Goal: Communication & Community: Answer question/provide support

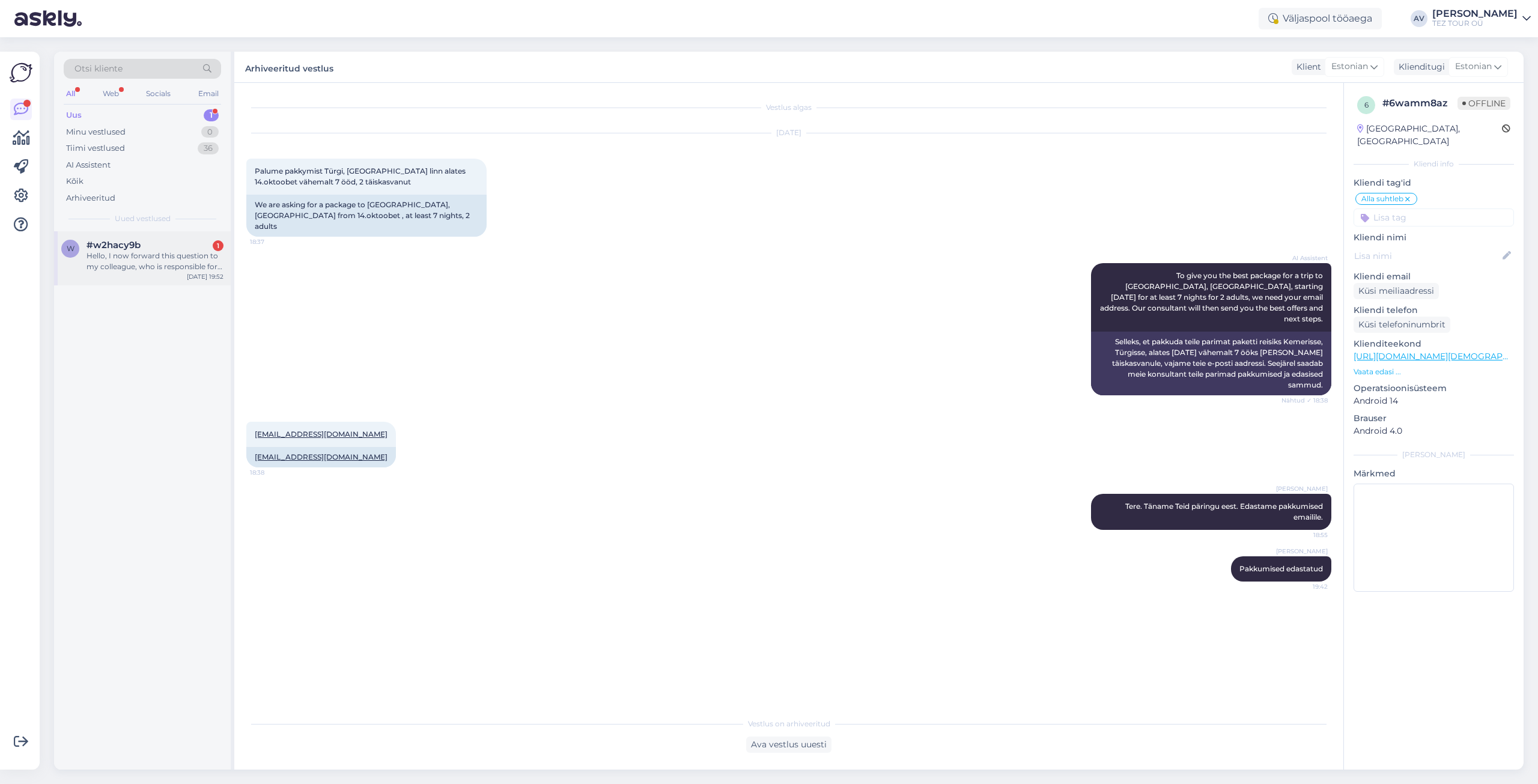
click at [153, 257] on div "Hello, I now forward this question to my colleague, who is responsible for this…" at bounding box center [155, 261] width 137 height 22
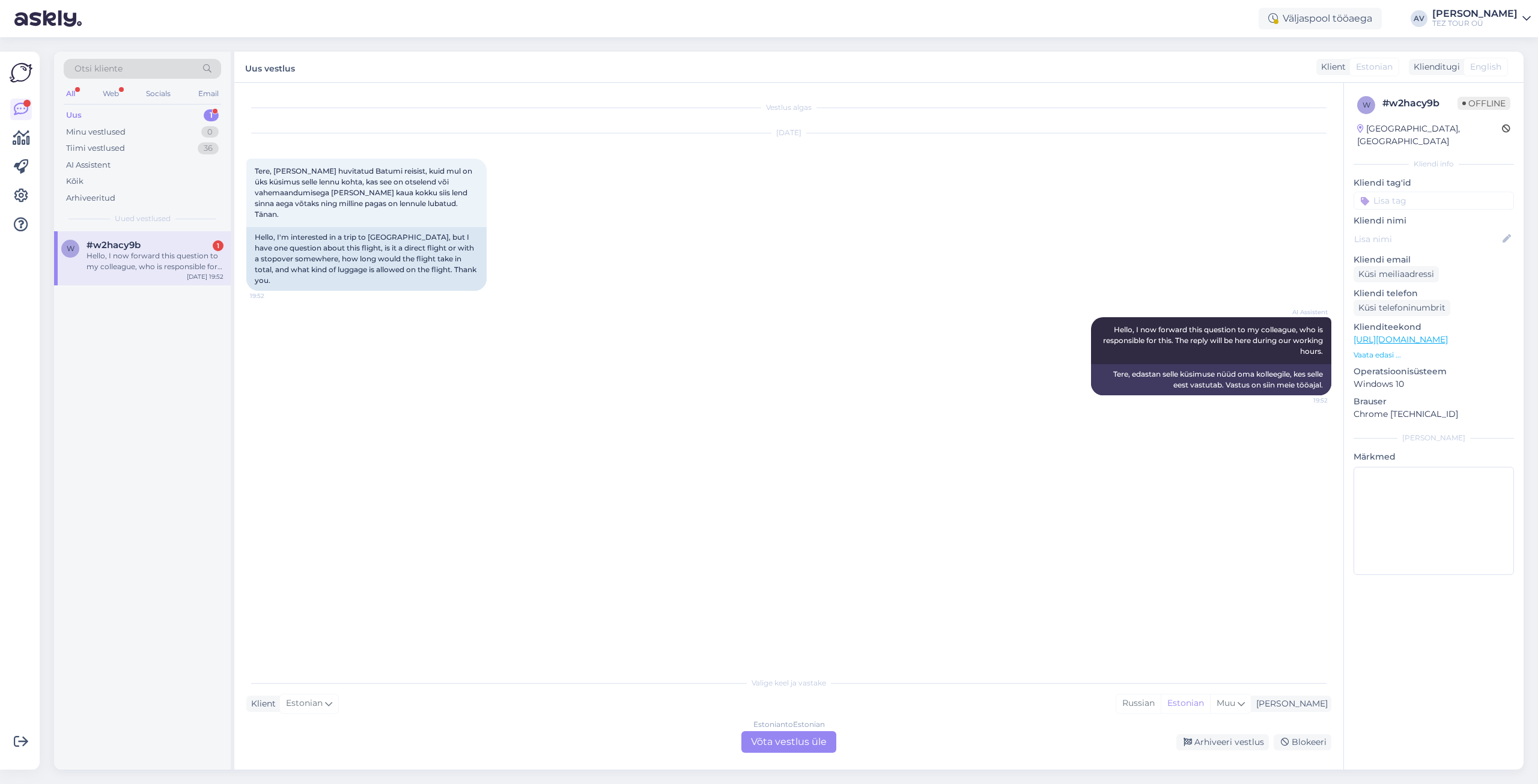
click at [823, 738] on div "Estonian to Estonian Võta vestlus üle" at bounding box center [788, 742] width 95 height 22
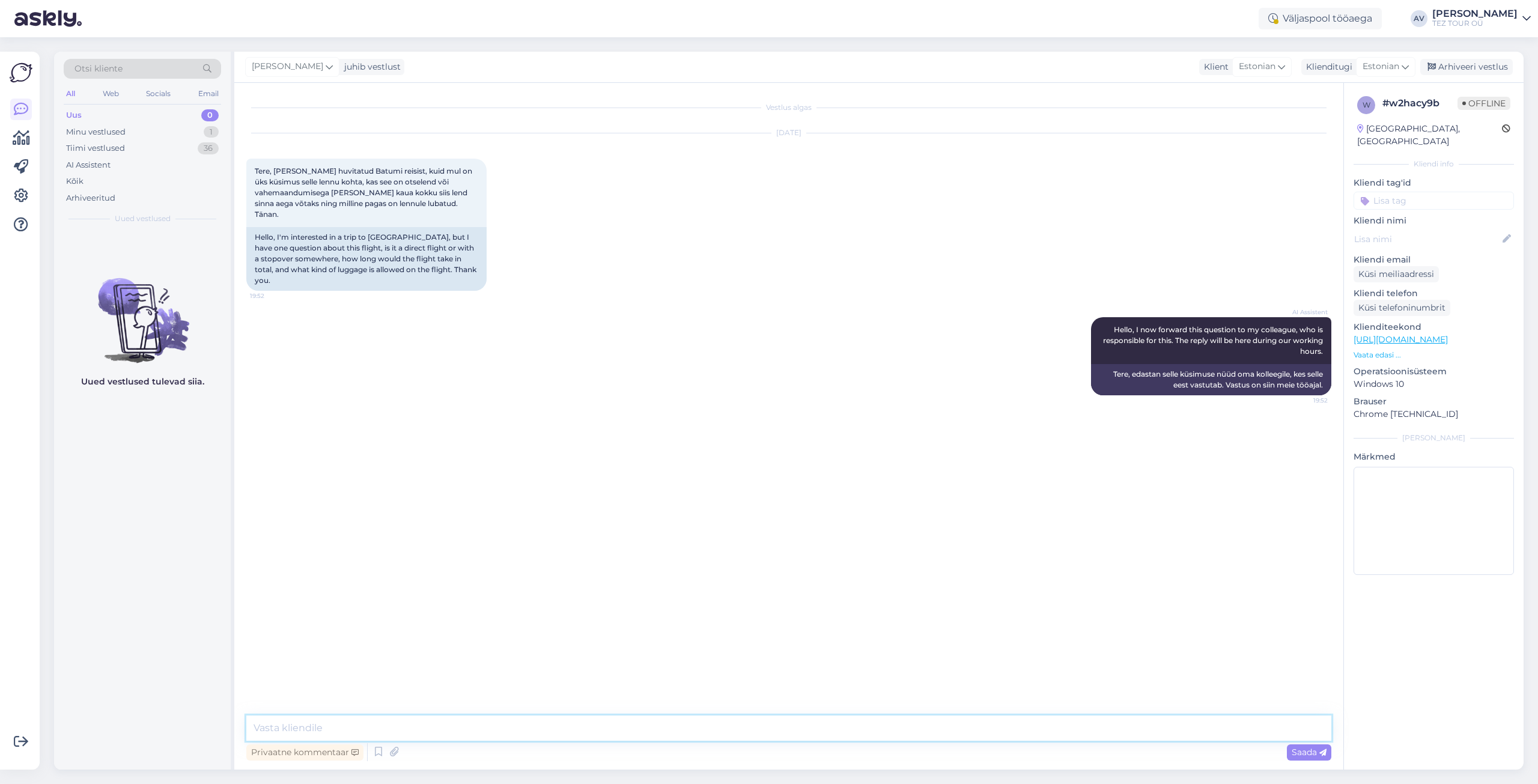
click at [811, 724] on textarea at bounding box center [788, 728] width 1085 height 25
type textarea "Tere. Täname Teid pöördumise eest."
click at [658, 728] on textarea at bounding box center [788, 728] width 1085 height 25
click at [1292, 751] on span "Saada" at bounding box center [1309, 752] width 35 height 11
click at [1315, 486] on img at bounding box center [1306, 497] width 48 height 48
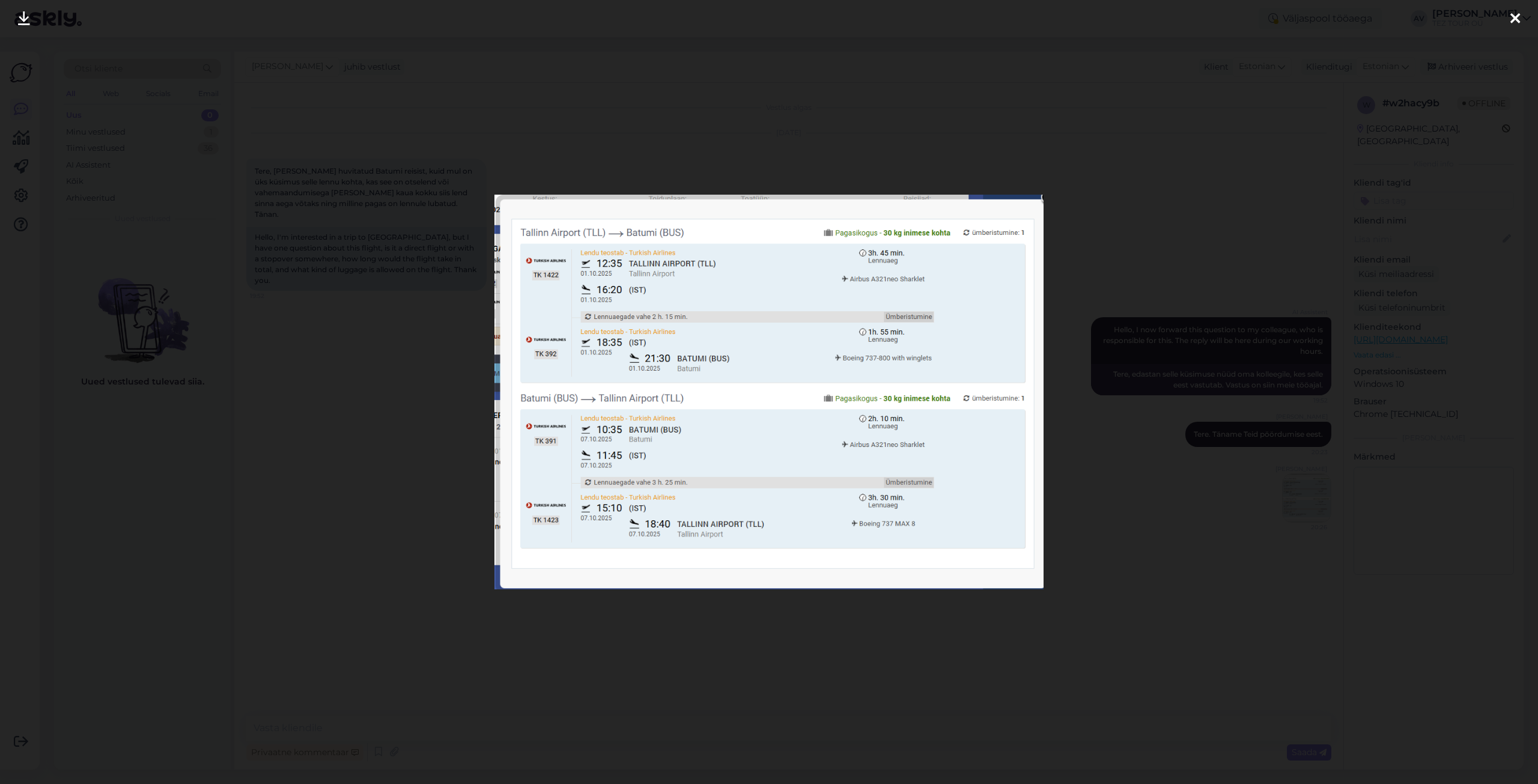
click at [1116, 264] on div at bounding box center [769, 392] width 1538 height 784
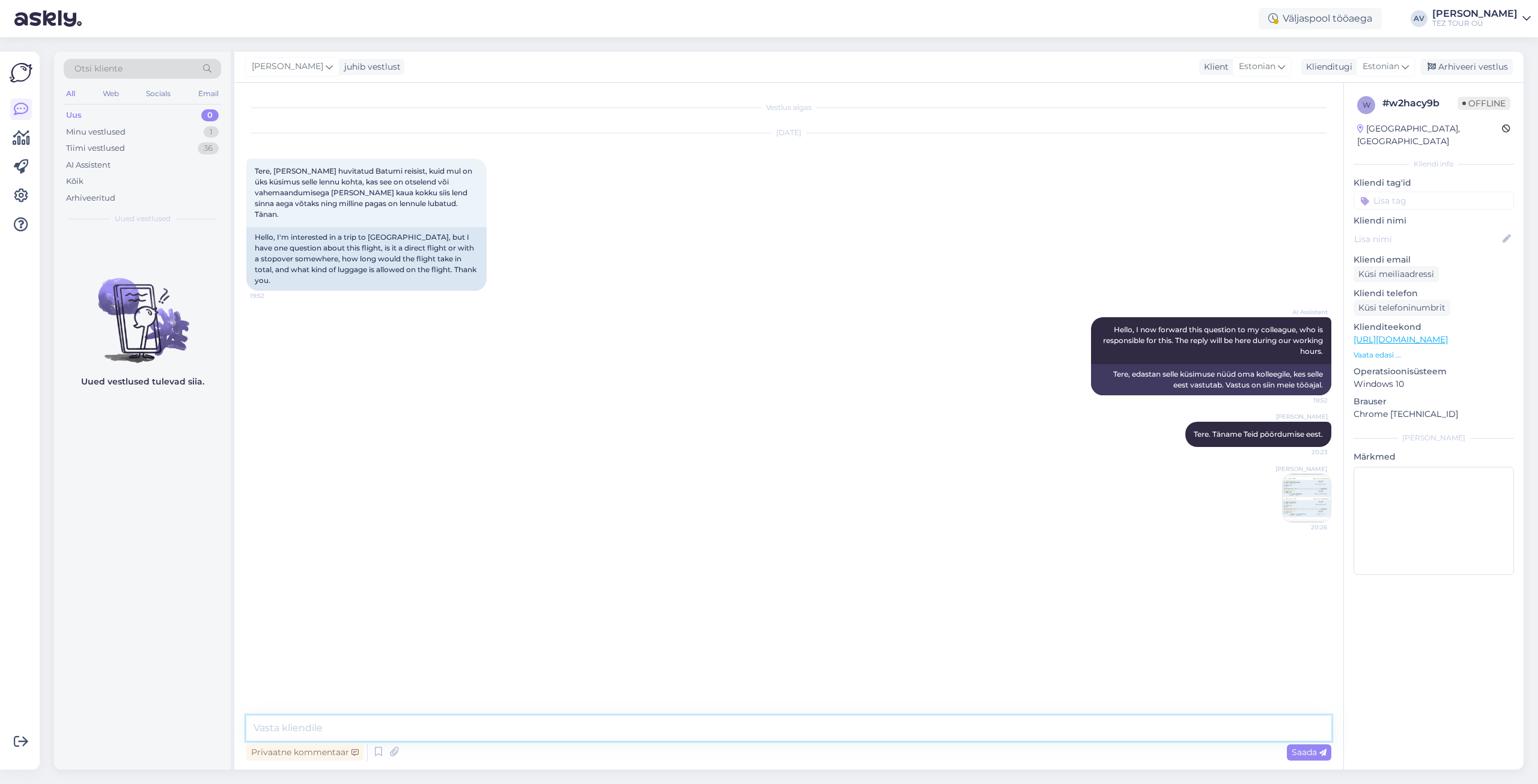
click at [552, 722] on textarea at bounding box center [788, 728] width 1085 height 25
paste textarea "Lühike vahemaandumisega lend"
type textarea "Lühike vahemaandumisega lend"
click at [1391, 191] on input at bounding box center [1433, 201] width 160 height 18
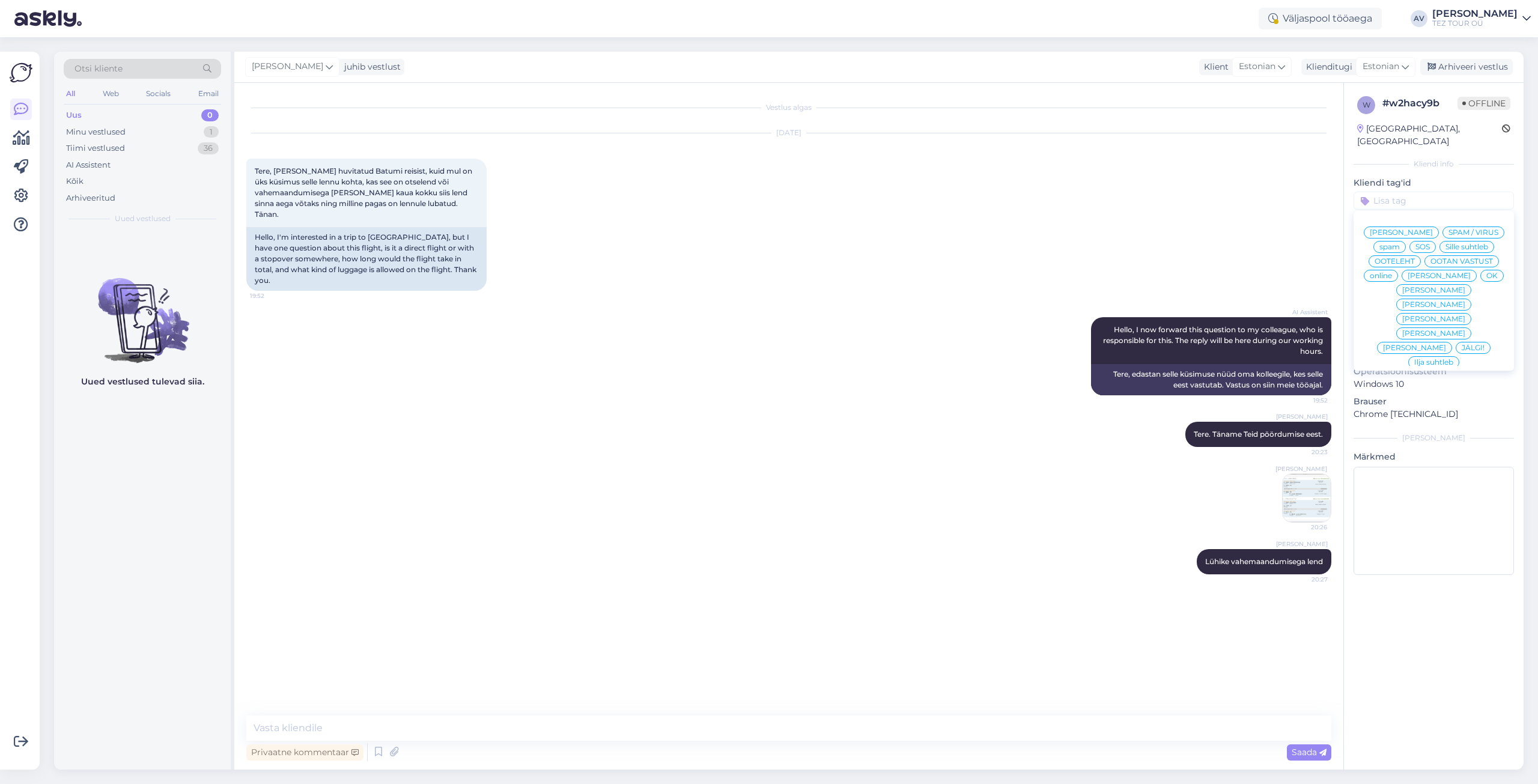
click at [1427, 445] on span "Alla suhtleb" at bounding box center [1434, 448] width 42 height 7
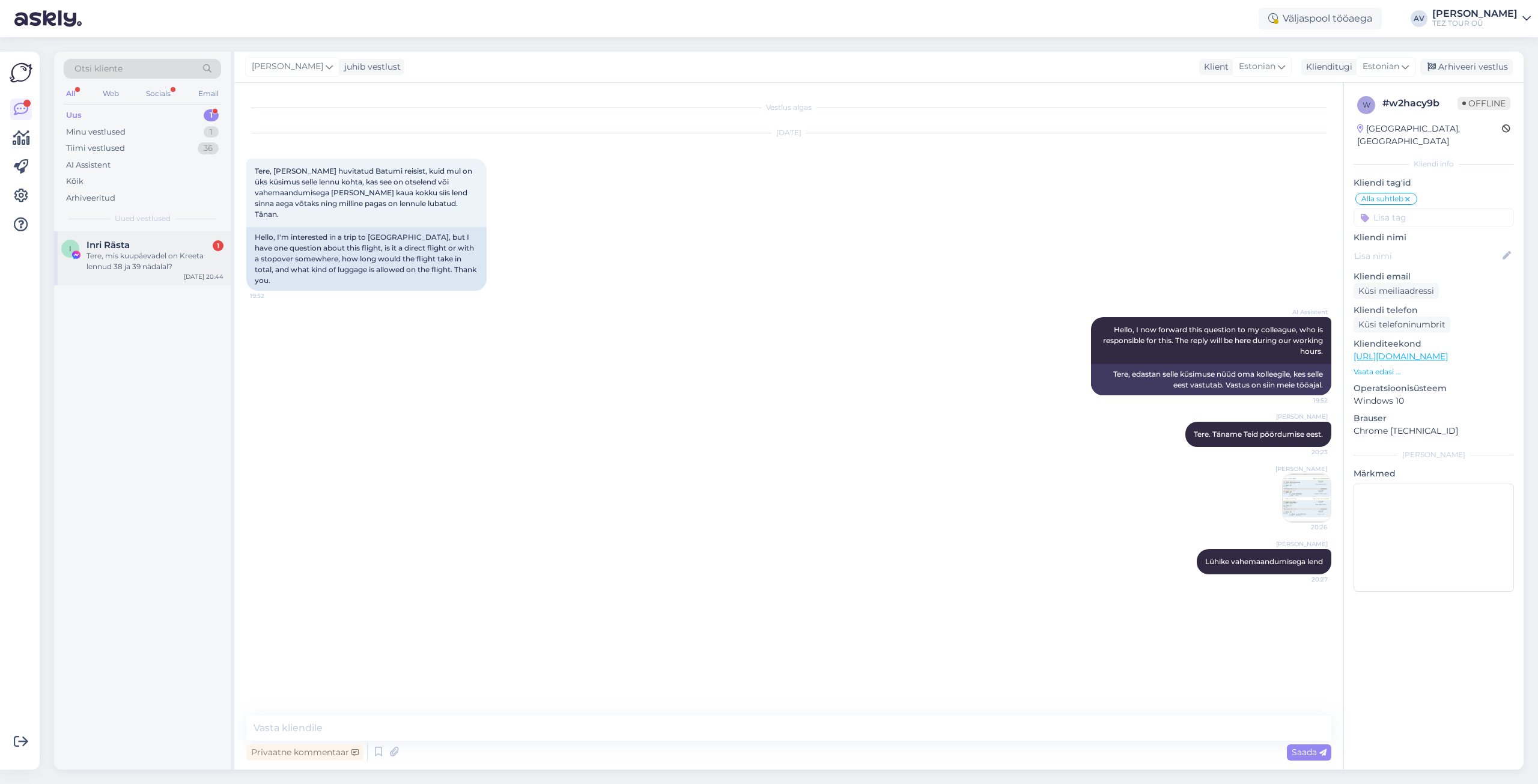
click at [175, 263] on div "Tere, mis kuupäevadel on Kreeta lennud 38 ja 39 nädalal?" at bounding box center [155, 261] width 137 height 22
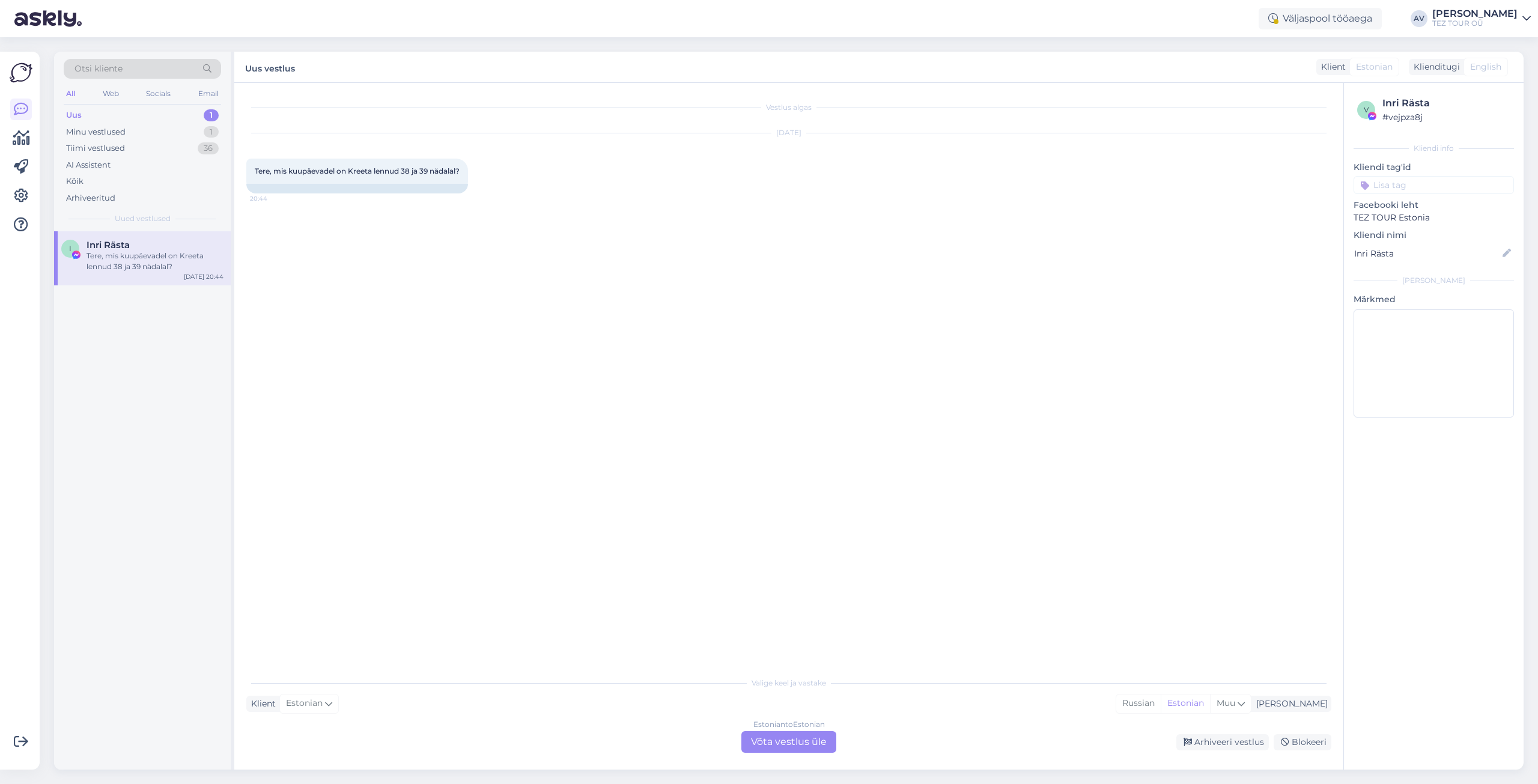
click at [805, 741] on div "Estonian to Estonian Võta vestlus üle" at bounding box center [788, 742] width 95 height 22
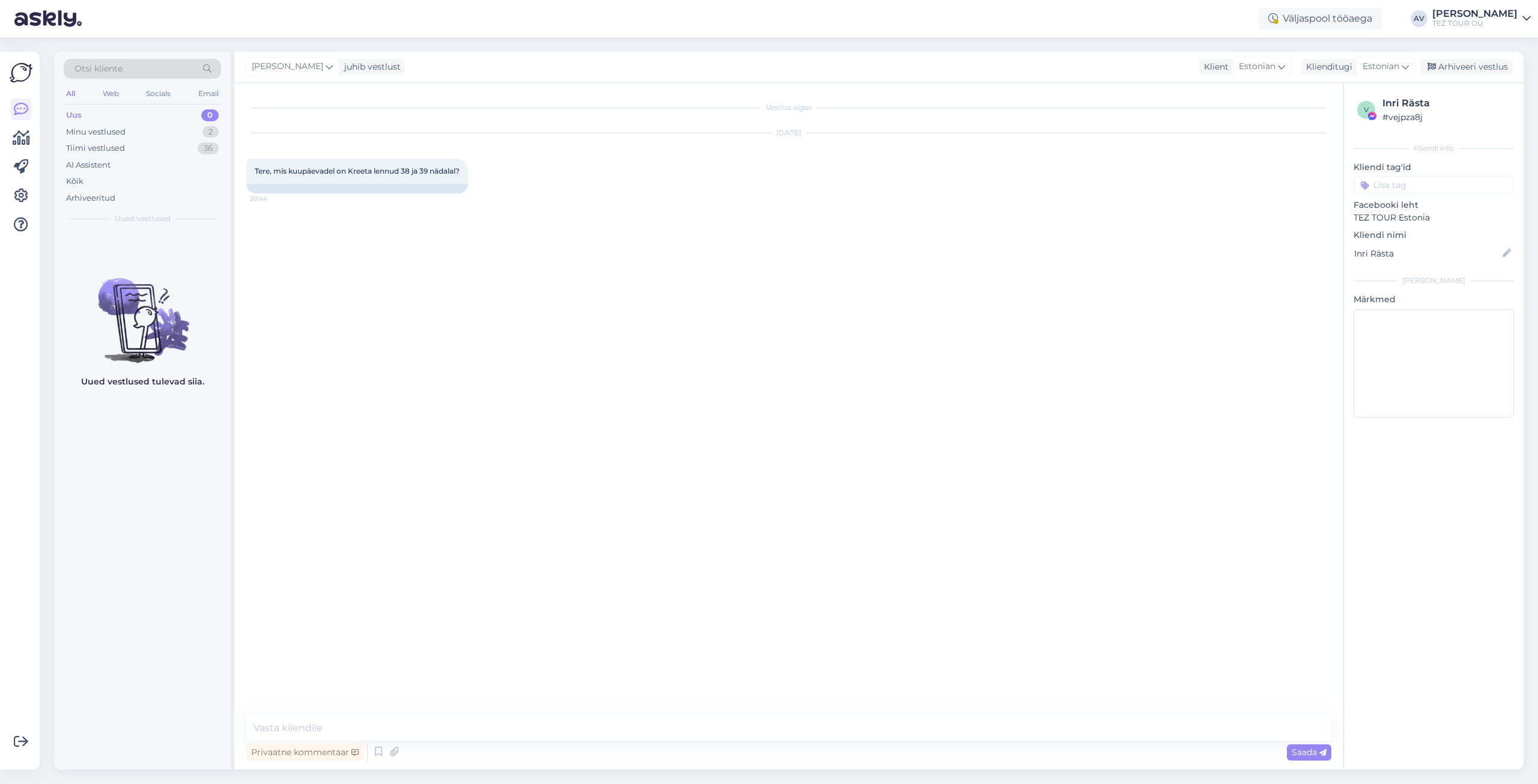
click at [1385, 188] on input at bounding box center [1433, 185] width 160 height 18
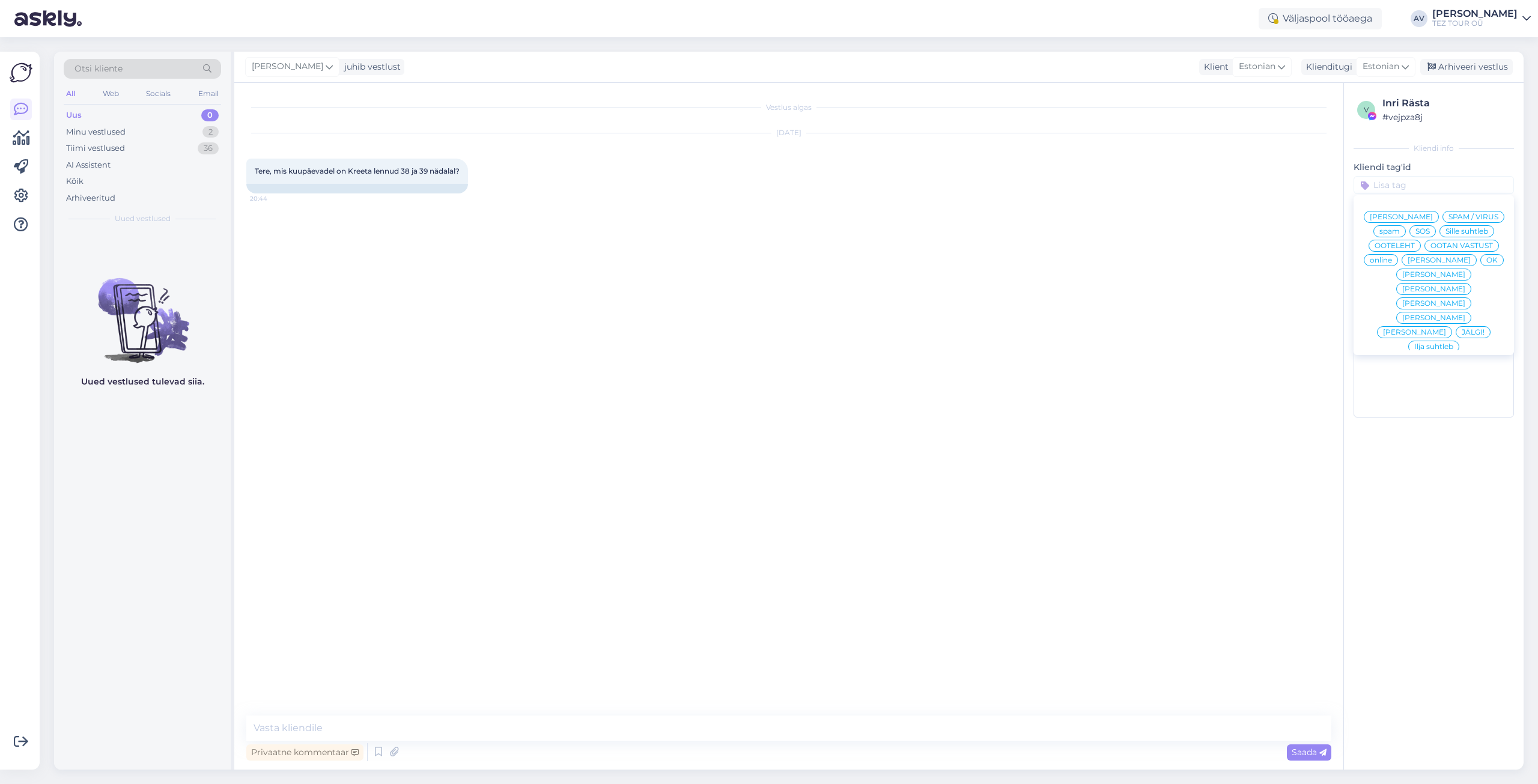
click at [1412, 427] on div "Alla suhtleb" at bounding box center [1434, 432] width 54 height 12
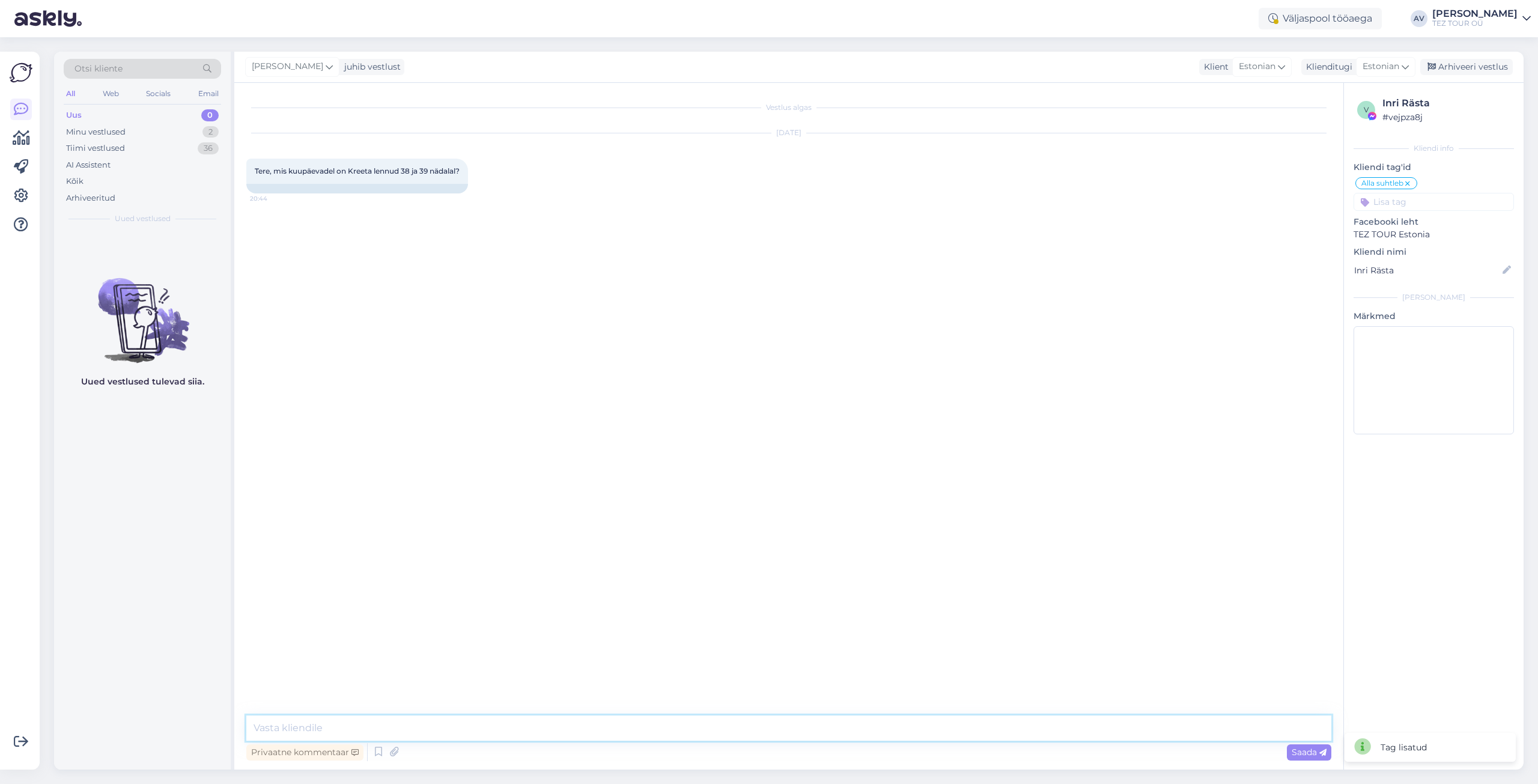
click at [995, 724] on textarea at bounding box center [788, 728] width 1085 height 25
type textarea "Tere. Täname Teid pöördumise eest."
click at [697, 729] on textarea at bounding box center [788, 728] width 1085 height 25
type textarea "Viimane [PERSON_NAME] on 17.10."
paste textarea
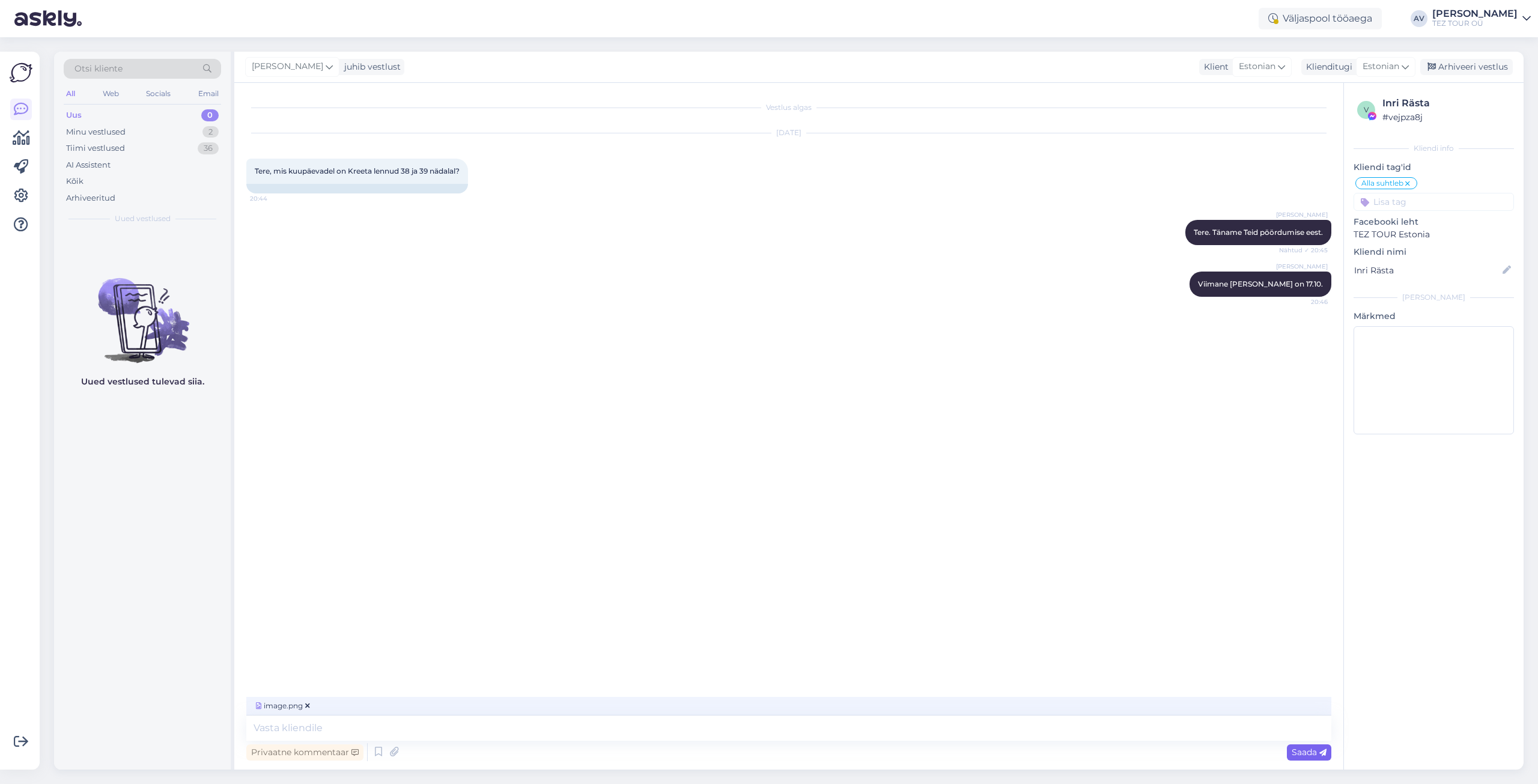
click at [1294, 753] on span "Saada" at bounding box center [1309, 752] width 35 height 11
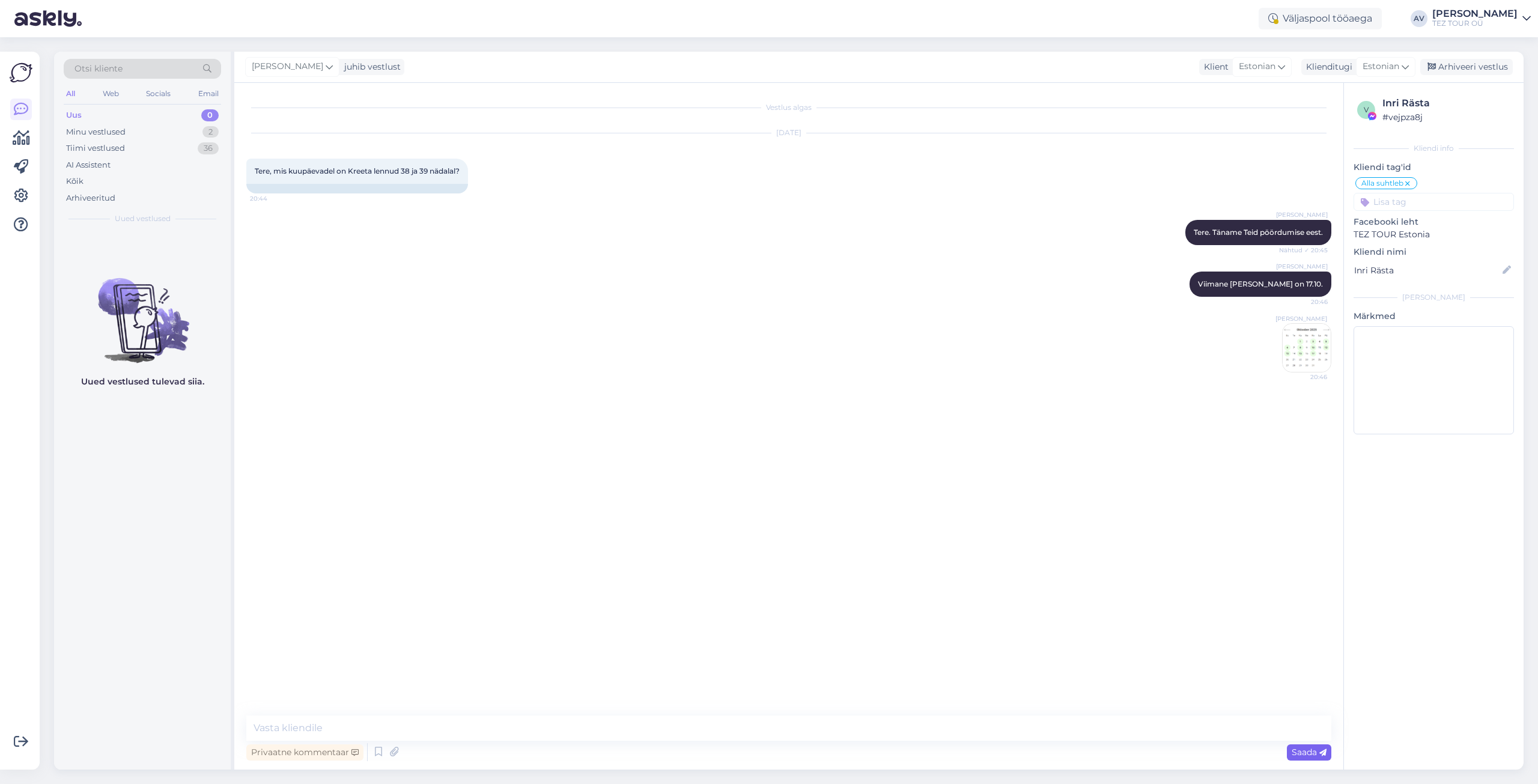
click at [1312, 754] on span "Saada" at bounding box center [1309, 752] width 35 height 11
click at [564, 730] on textarea at bounding box center [788, 728] width 1085 height 25
type textarea "Väga vabandan"
paste textarea
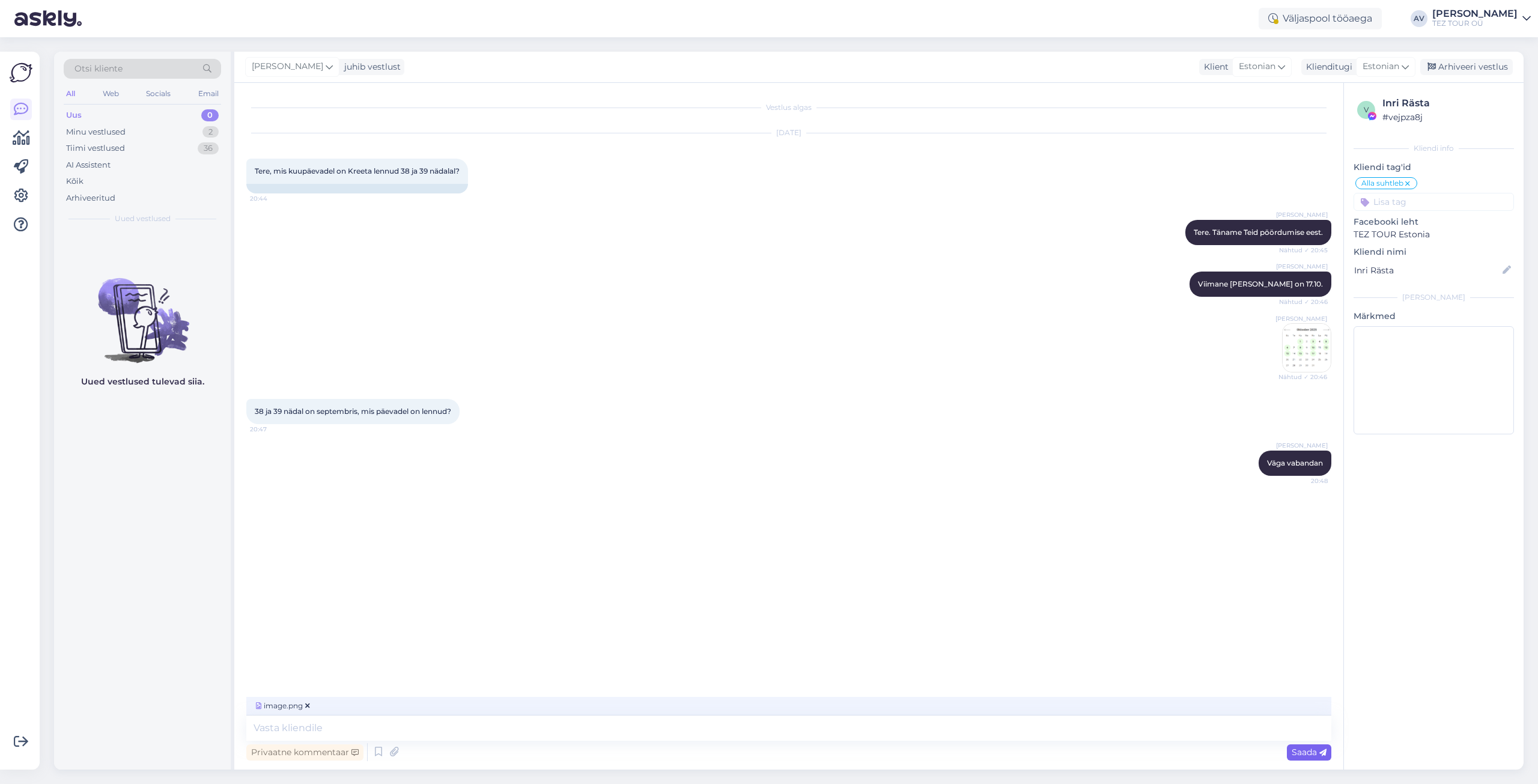
click at [1310, 749] on span "Saada" at bounding box center [1309, 752] width 35 height 11
click at [874, 730] on textarea at bounding box center [788, 728] width 1085 height 25
type textarea "I"
type textarea "Jah."
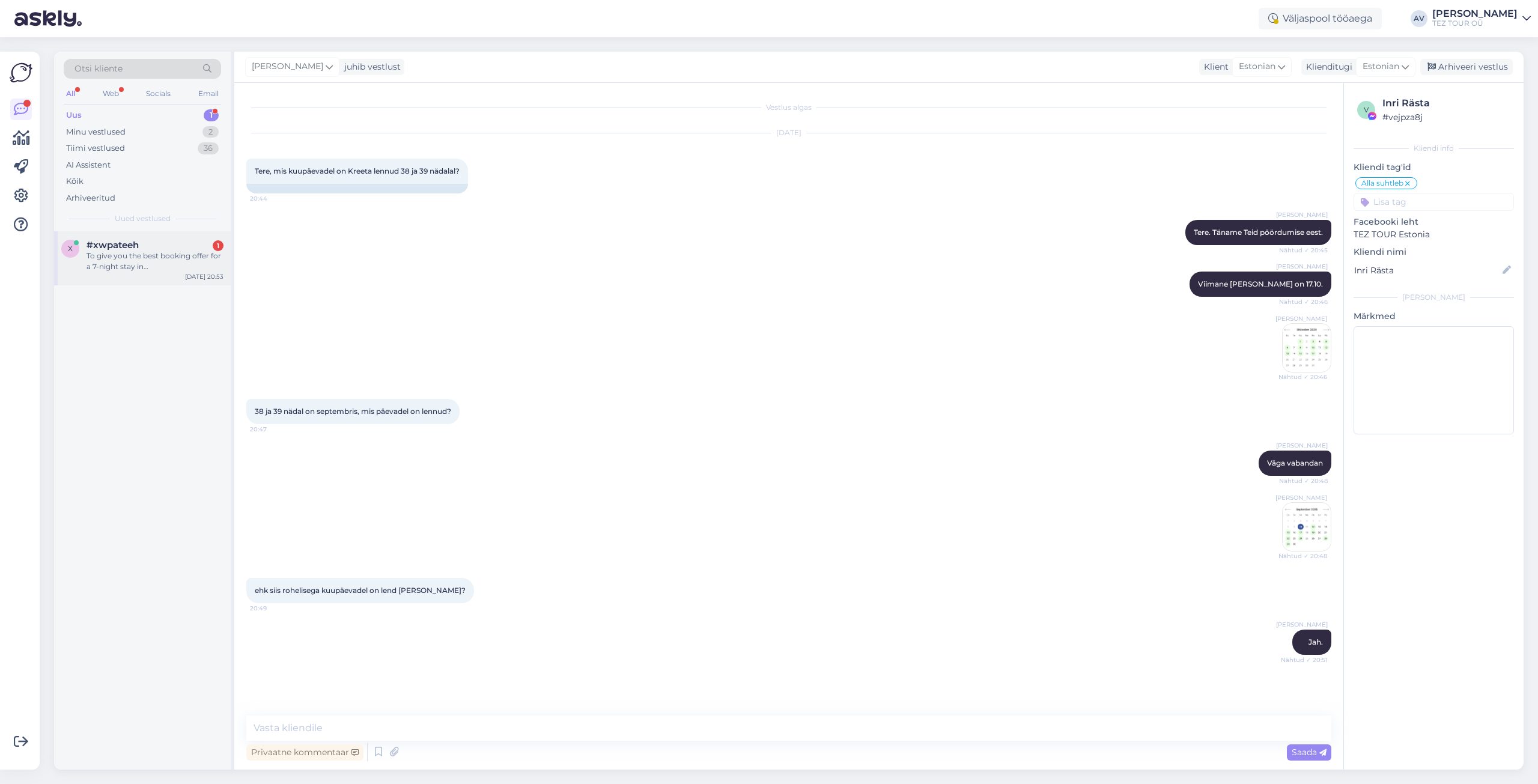
click at [146, 255] on div "To give you the best booking offer for a 7-night stay in [GEOGRAPHIC_DATA] for …" at bounding box center [155, 261] width 137 height 22
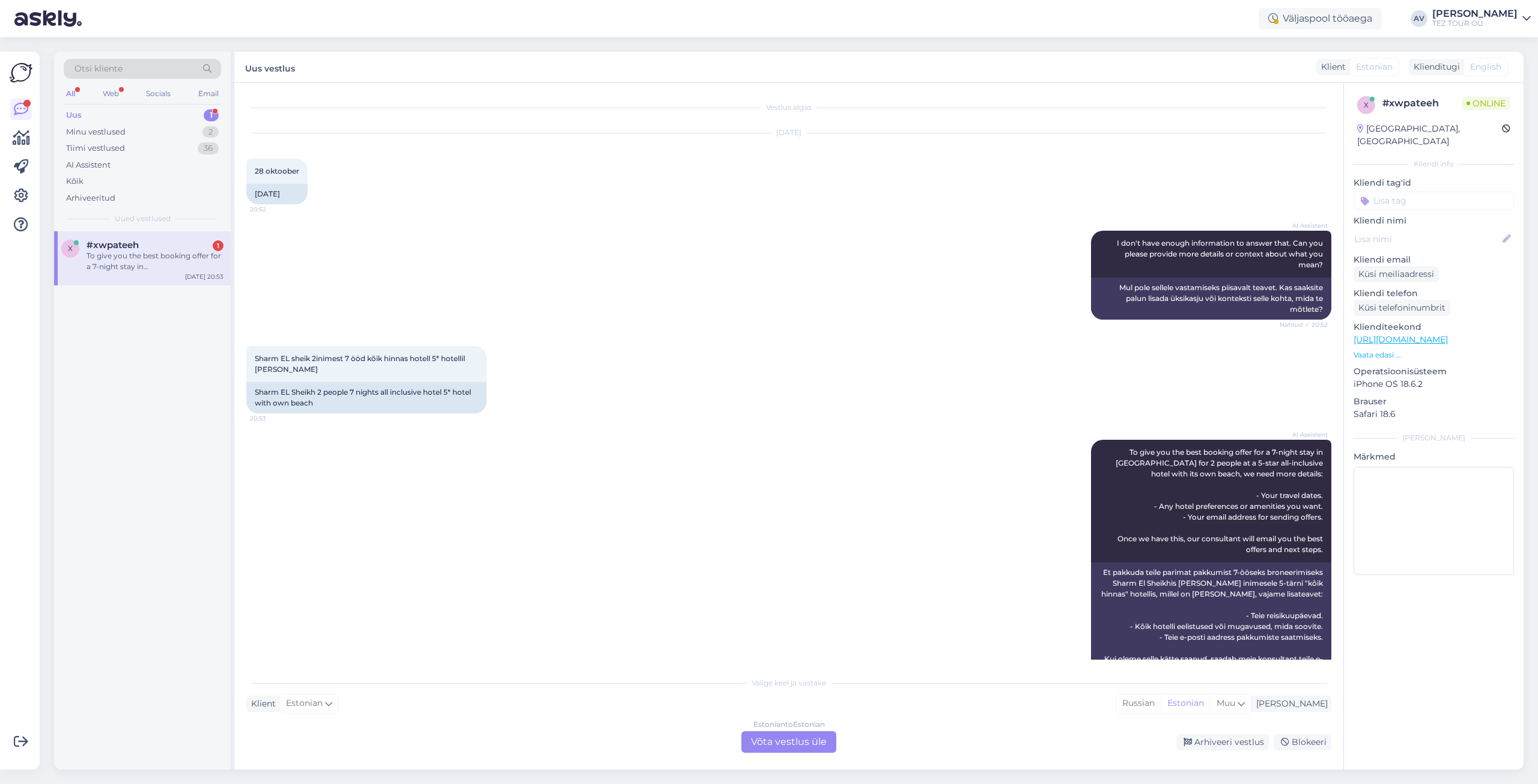
scroll to position [33, 0]
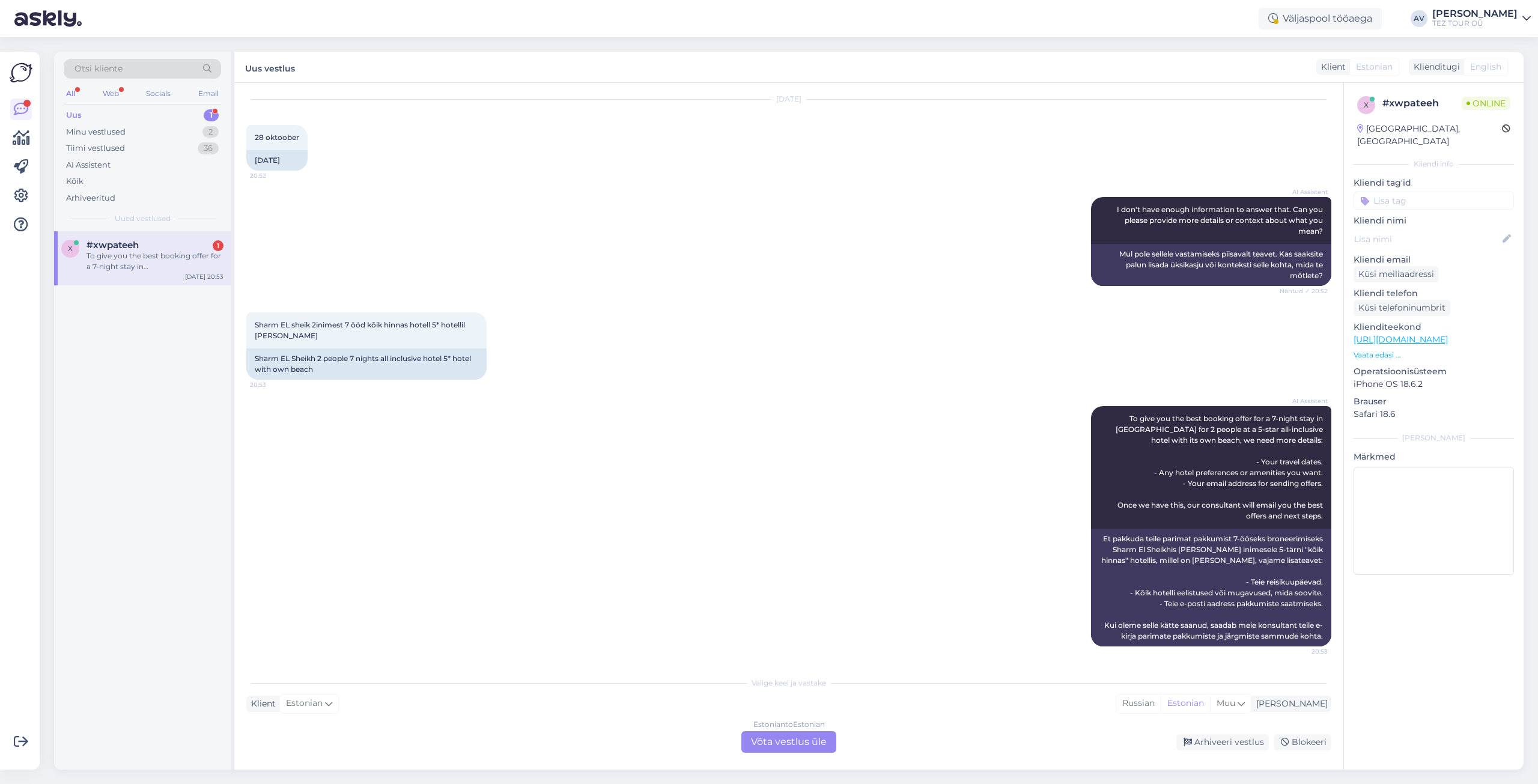
click at [811, 744] on div "Estonian to Estonian Võta vestlus üle" at bounding box center [788, 742] width 95 height 22
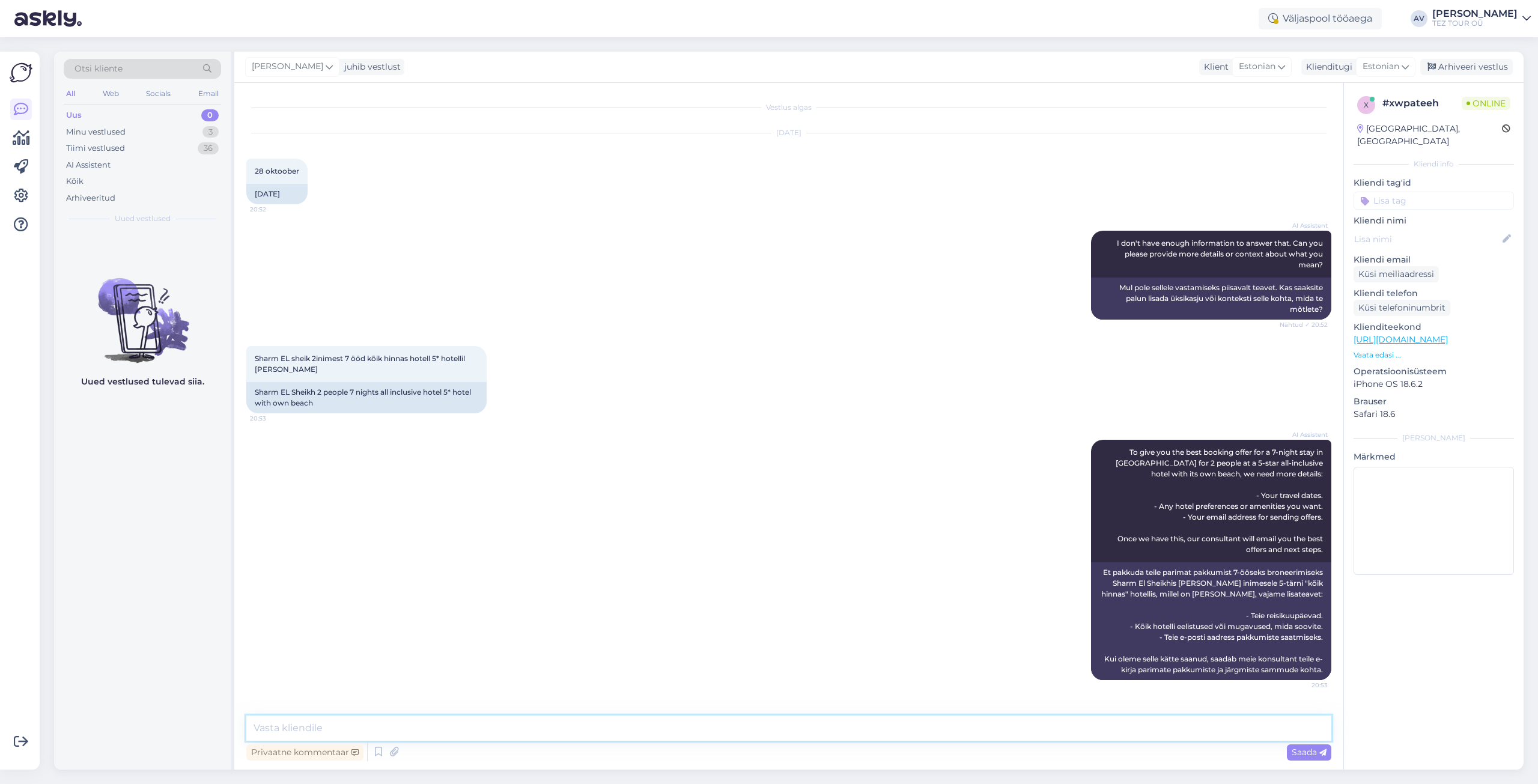
click at [786, 724] on textarea at bounding box center [788, 728] width 1085 height 25
type textarea "[PERSON_NAME]"
type textarea "Tere. Täname TEid päringu eest. Palume TEie e-maili, [PERSON_NAME] edastada pak…"
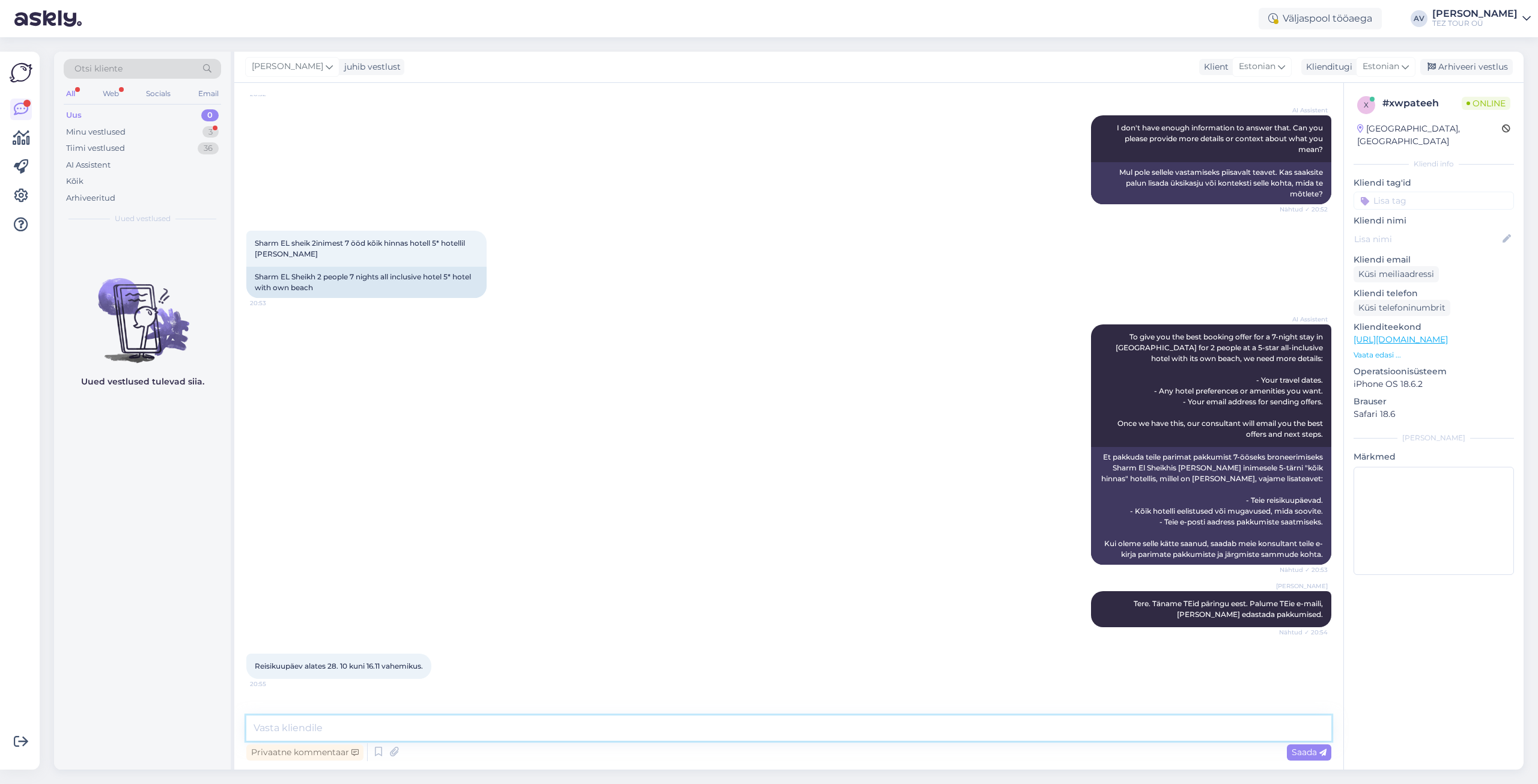
scroll to position [154, 0]
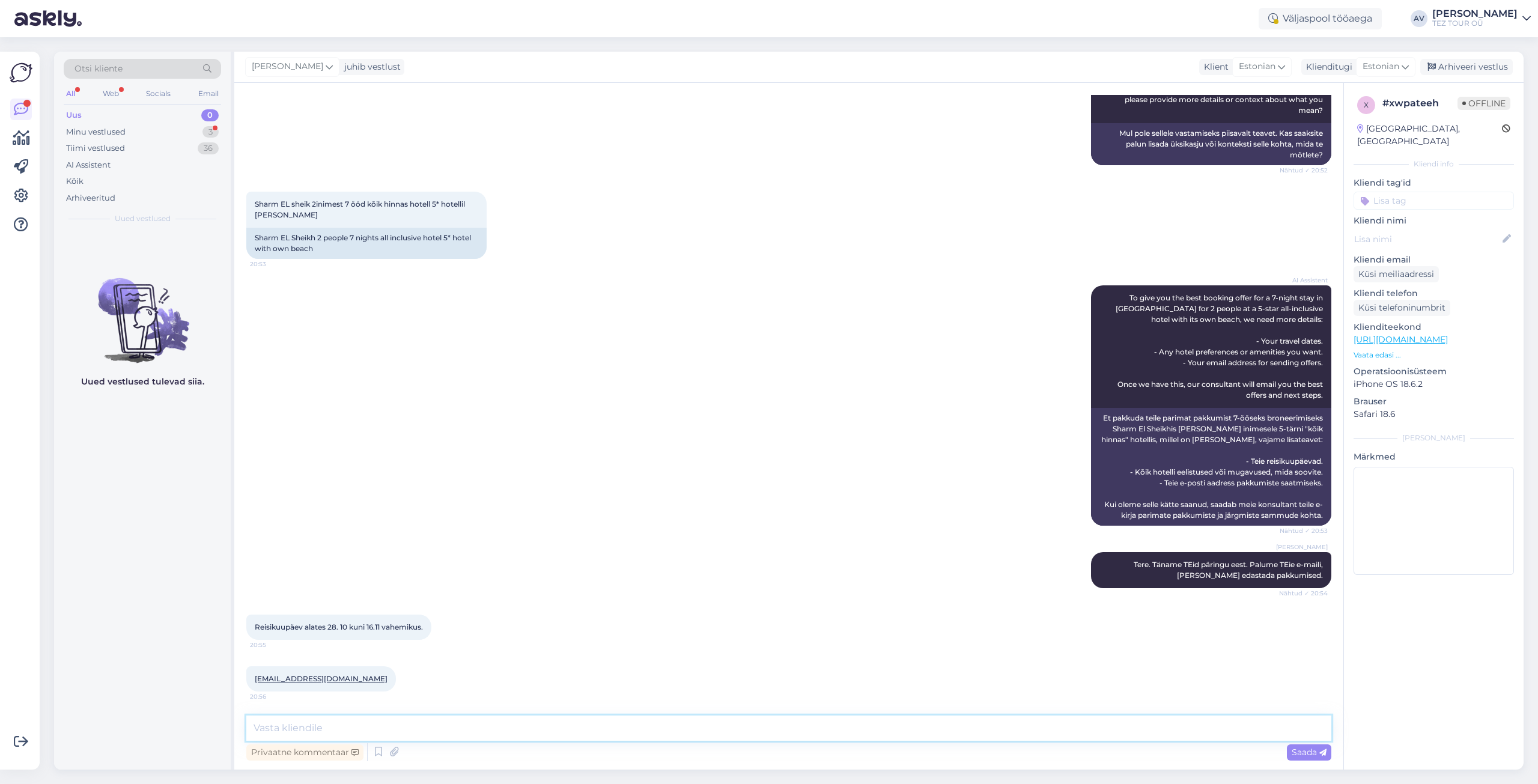
click at [335, 726] on textarea at bounding box center [788, 728] width 1085 height 25
type textarea "З"
type textarea "Pakkumised edastatud."
click at [1317, 753] on span "Saada" at bounding box center [1309, 752] width 35 height 11
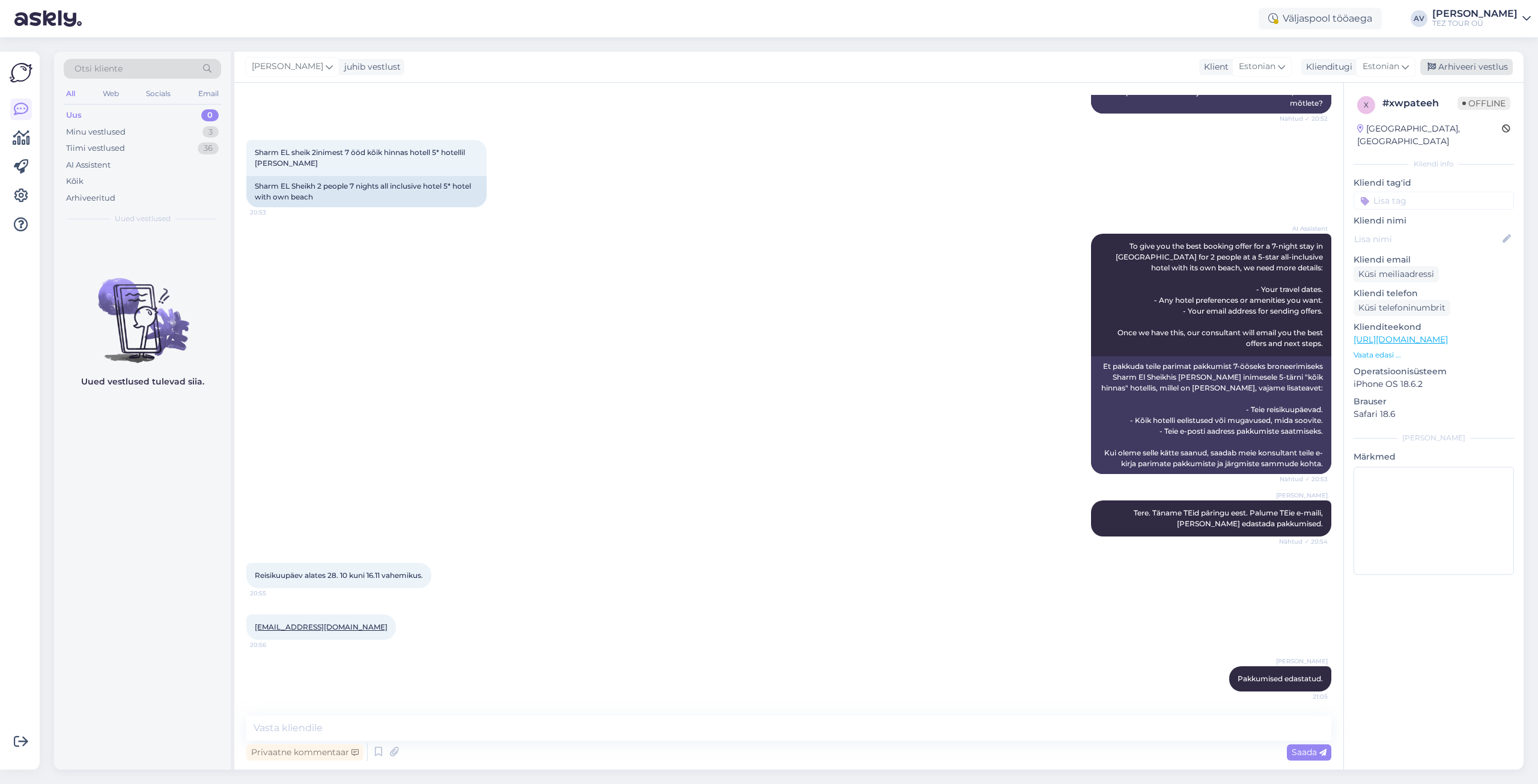
click at [1494, 65] on div "Arhiveeri vestlus" at bounding box center [1466, 67] width 92 height 16
